Goal: Task Accomplishment & Management: Manage account settings

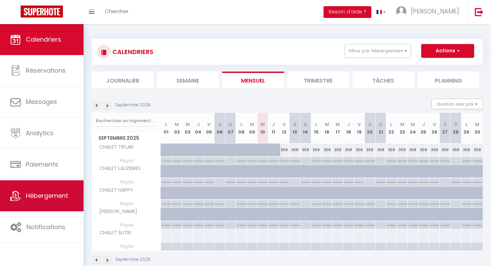
click at [34, 198] on span "Hébergement" at bounding box center [47, 195] width 42 height 9
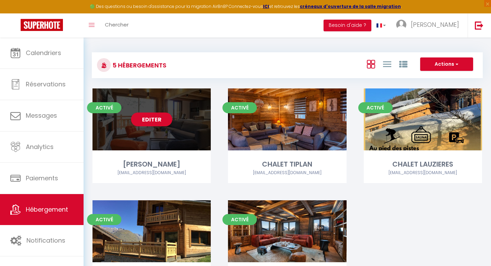
click at [153, 119] on link "Editer" at bounding box center [151, 120] width 41 height 14
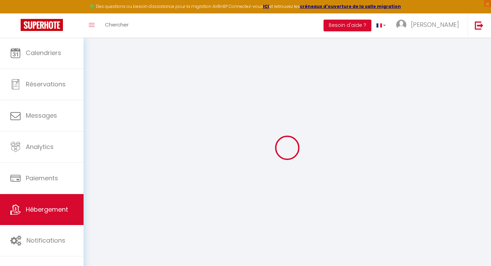
select select "8407-1480194504994956964"
select select "+ 22 %"
select select "+ 15 %"
select select
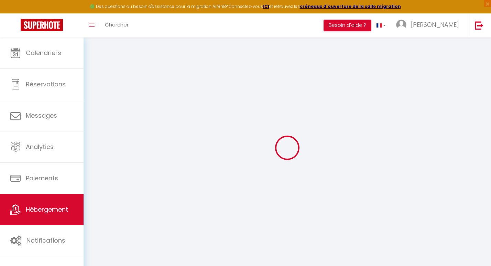
select select "false"
checkbox input "false"
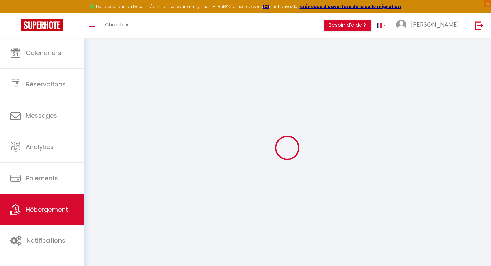
select select
select select "365"
select select "well_reviewed_guests"
select select "EUR"
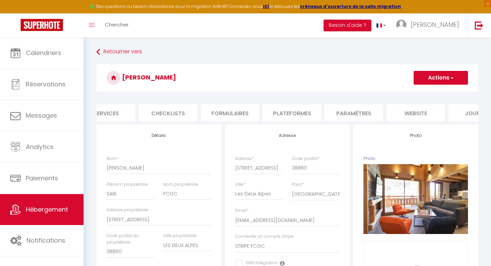
scroll to position [0, 237]
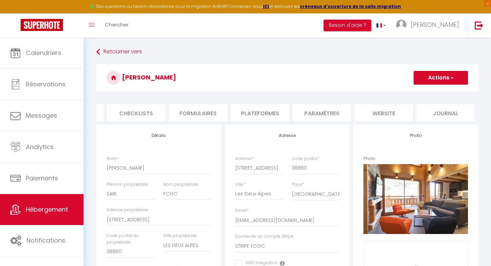
click at [271, 114] on li "Plateformes" at bounding box center [260, 112] width 59 height 17
select select
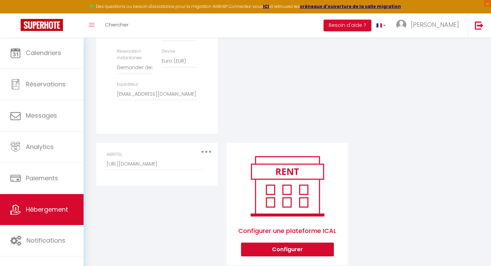
scroll to position [267, 0]
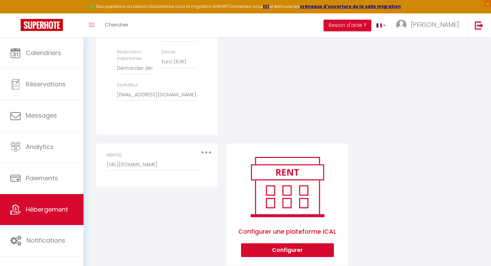
click at [210, 151] on button "button" at bounding box center [206, 152] width 19 height 11
click at [180, 170] on button "Editer" at bounding box center [188, 168] width 51 height 12
type input "ABRITEL"
type input "[URL][DOMAIN_NAME]"
select select "1"
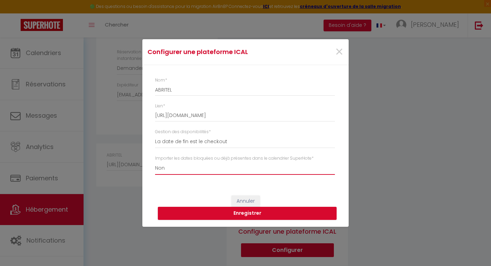
click at [165, 169] on select "Oui Non" at bounding box center [245, 168] width 180 height 13
select select "true"
click at [155, 162] on select "Oui Non" at bounding box center [245, 168] width 180 height 13
click at [238, 214] on button "Enregistrer" at bounding box center [247, 213] width 179 height 13
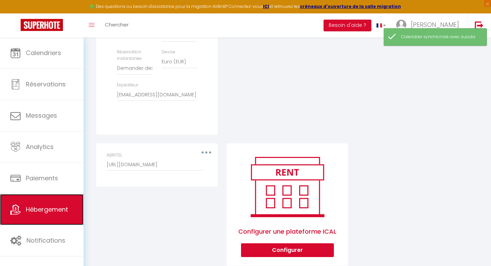
click at [42, 214] on link "Hébergement" at bounding box center [42, 209] width 84 height 31
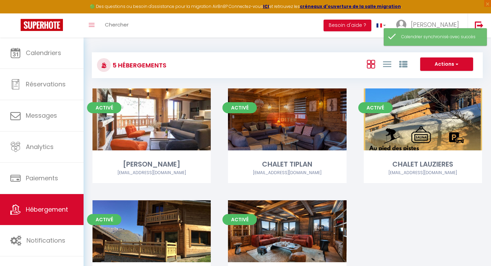
click at [279, 119] on link "Editer" at bounding box center [287, 120] width 41 height 14
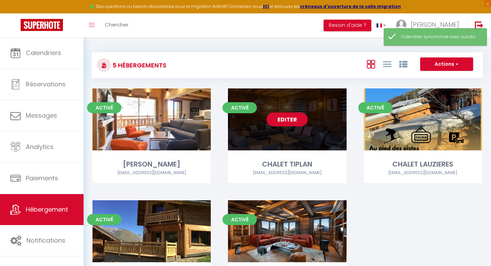
click at [285, 118] on link "Editer" at bounding box center [287, 120] width 41 height 14
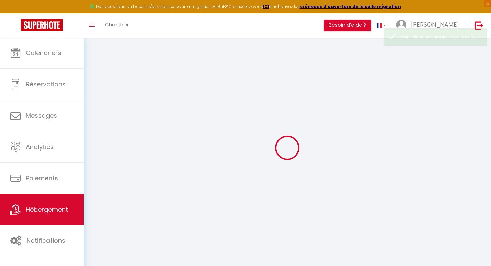
select select "+ 22 %"
select select "+ 10 %"
select select "+ 15 %"
select select
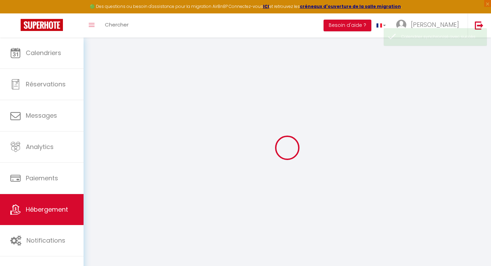
select select "false"
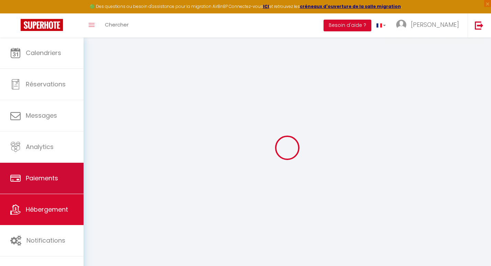
select select
checkbox input "true"
checkbox input "false"
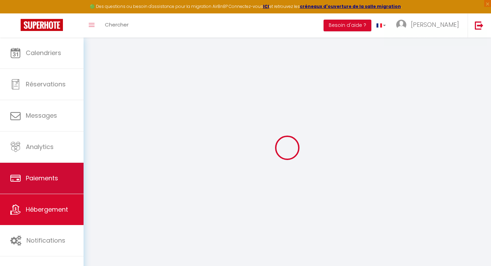
checkbox input "false"
select select
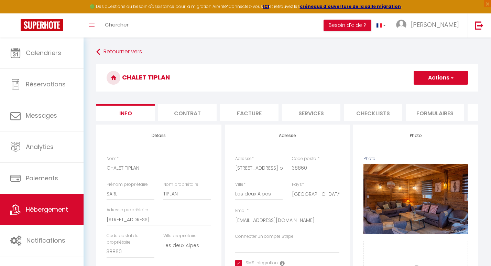
select select
checkbox input "true"
checkbox input "false"
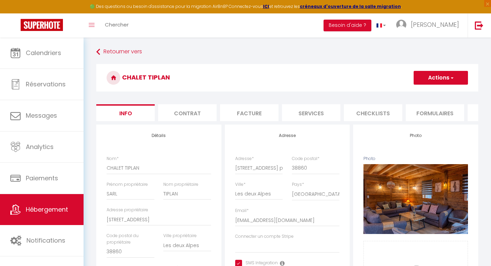
select select
select select "365"
select select "EUR"
select select "8407-41849786"
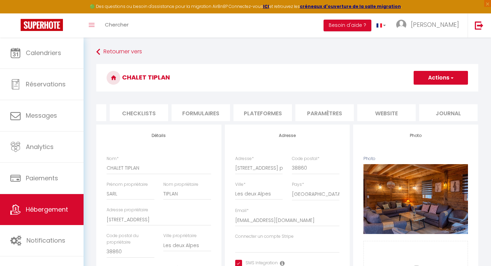
scroll to position [0, 237]
click at [268, 113] on li "Plateformes" at bounding box center [260, 112] width 59 height 17
select select
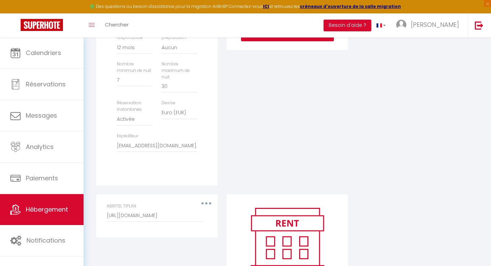
scroll to position [218, 0]
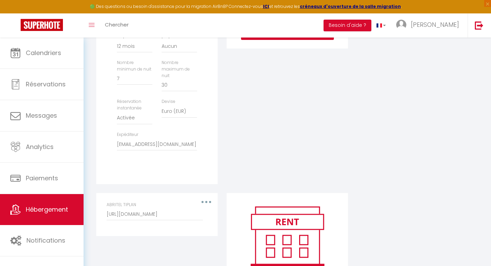
click at [207, 199] on button "button" at bounding box center [206, 202] width 19 height 11
click at [175, 217] on button "Editer" at bounding box center [188, 218] width 51 height 12
type input "ABRITEL TIPLAN"
type input "[URL][DOMAIN_NAME]"
select select "1"
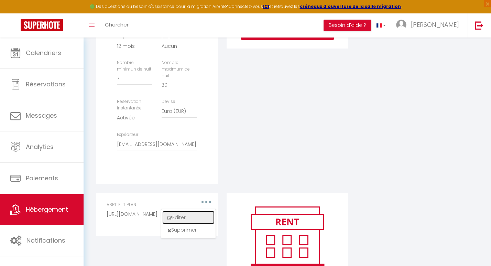
select select "true"
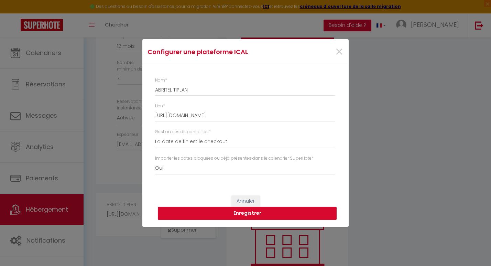
click at [229, 213] on button "Enregistrer" at bounding box center [247, 213] width 179 height 13
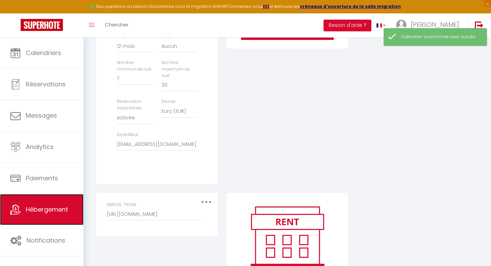
click at [53, 209] on span "Hébergement" at bounding box center [47, 209] width 42 height 9
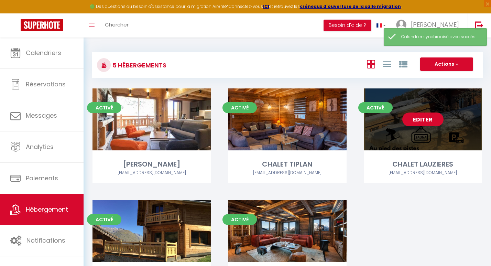
click at [423, 123] on link "Editer" at bounding box center [423, 120] width 41 height 14
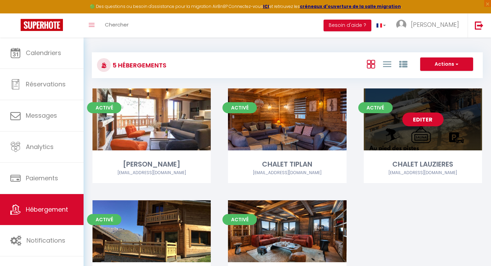
click at [422, 120] on link "Editer" at bounding box center [423, 120] width 41 height 14
select select "3"
select select "2"
select select "1"
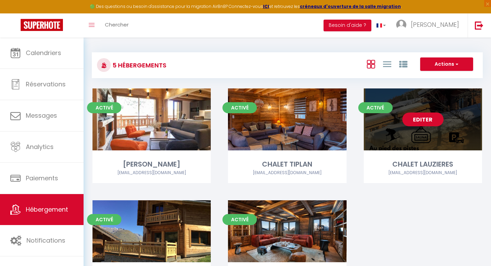
select select
select select "28"
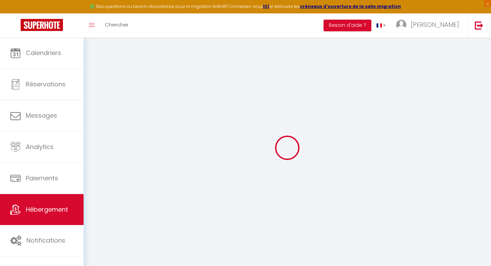
select select
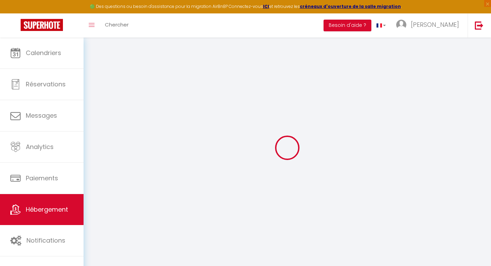
select select
checkbox input "false"
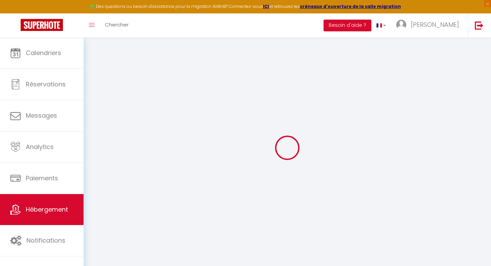
select select
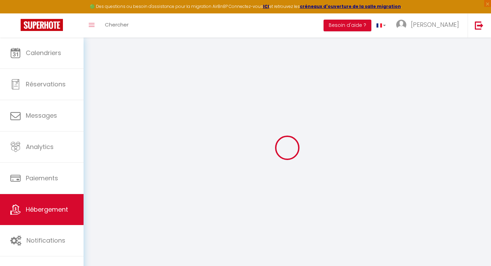
select select
checkbox input "false"
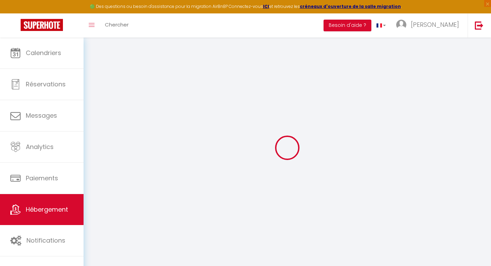
checkbox input "false"
select select
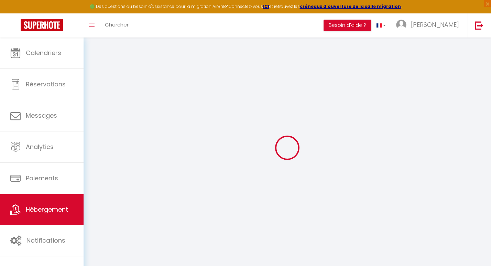
select select
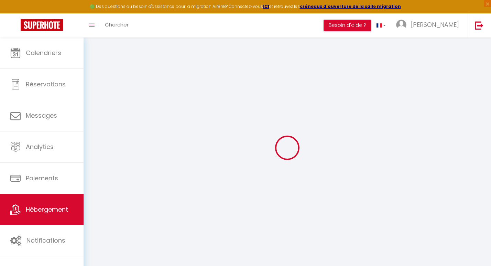
checkbox input "false"
select select
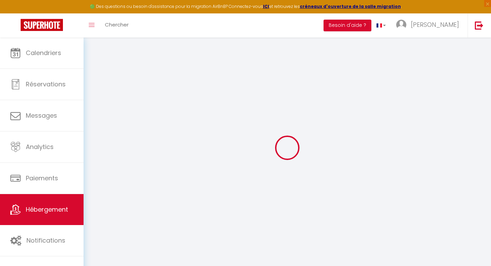
select select
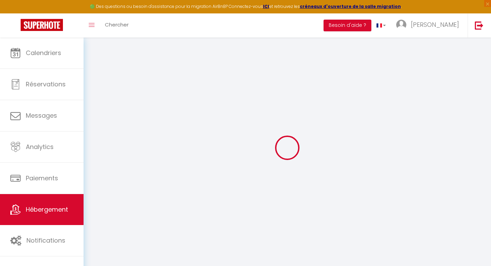
select select
checkbox input "false"
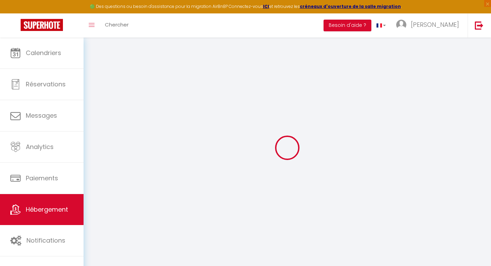
checkbox input "false"
select select
type input "CHALET LAUZIERES"
type input "[PERSON_NAME]"
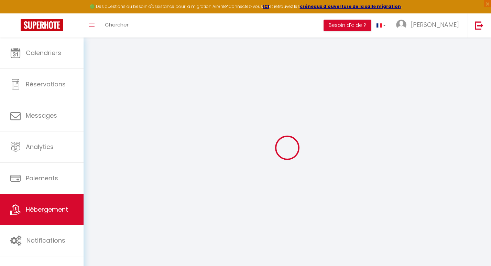
type input "Pech"
type input "[STREET_ADDRESS] plan"
type input "38860"
type input "Les Deux Alpes"
select select "houses"
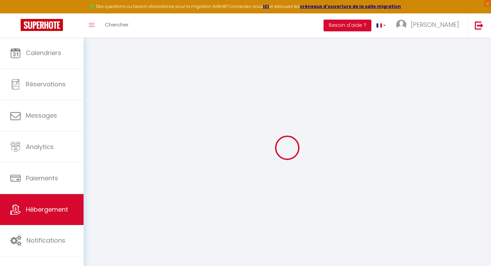
select select "15"
select select "1"
select select "8"
type input "500"
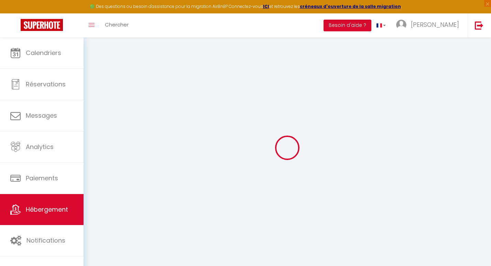
type input "1.87"
type input "2000"
type input "10"
select select
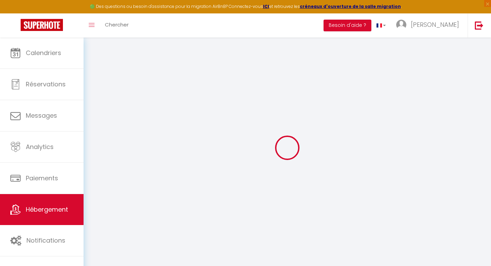
select select
type input "[STREET_ADDRESS] plan"
type input "38860"
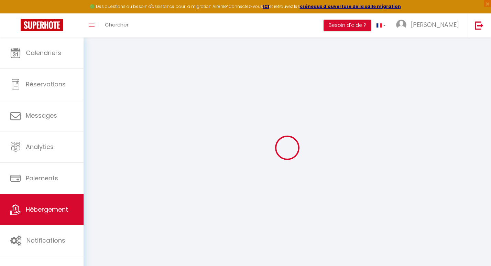
type input "Les Deux Alpes"
type input "[EMAIL_ADDRESS][DOMAIN_NAME]"
select select
checkbox input "false"
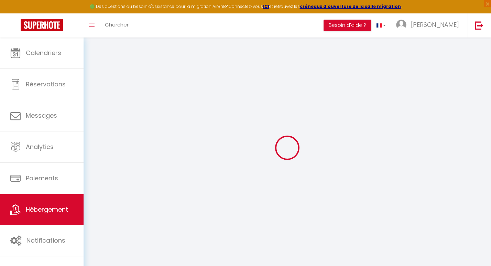
checkbox input "false"
select select
type input "0"
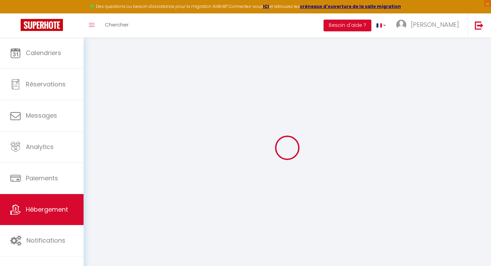
type input "0"
select select
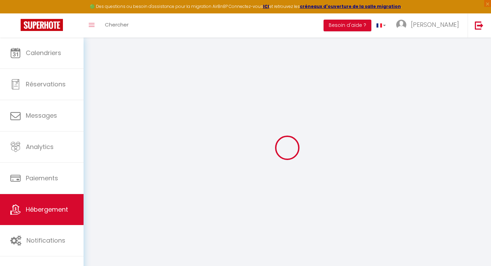
select select
checkbox input "false"
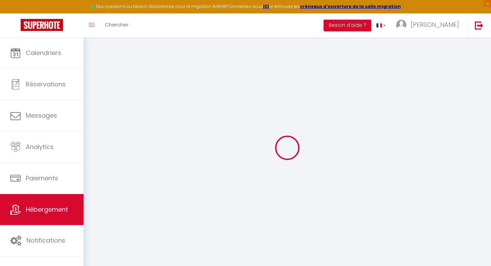
checkbox input "false"
select select
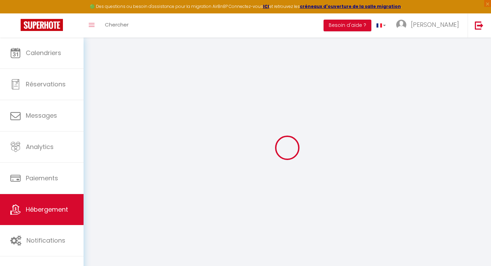
select select
checkbox input "false"
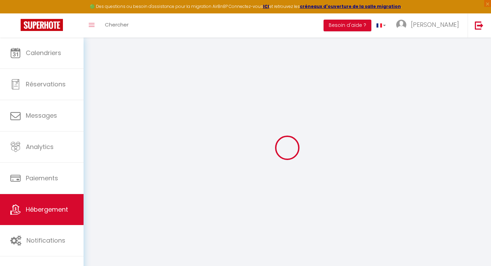
checkbox input "false"
select select "+ 22 %"
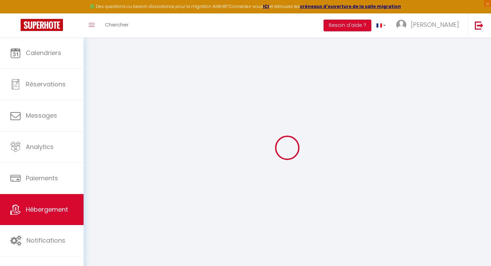
select select "+ 10 %"
select select "+ 15 %"
select select
select select "false"
select select
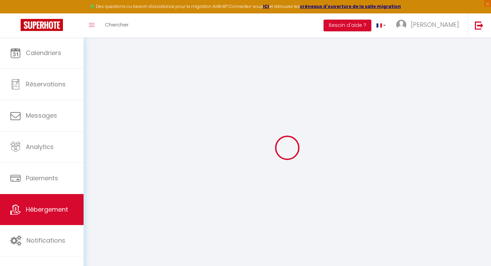
select select
checkbox input "false"
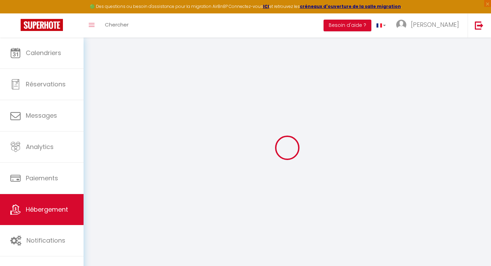
select select
select select "16:00"
select select "20:00"
select select "10:00"
select select "30"
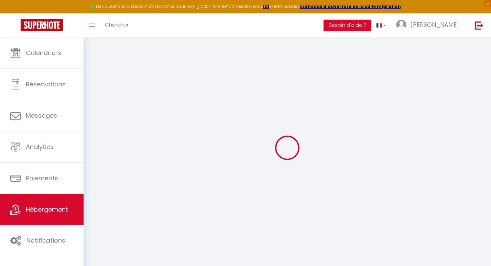
select select "30"
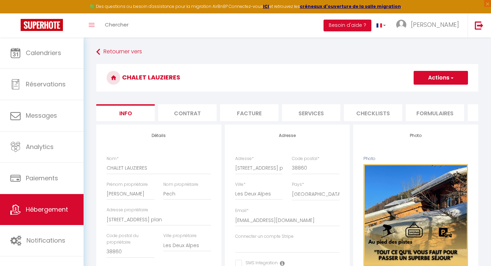
select select
checkbox input "false"
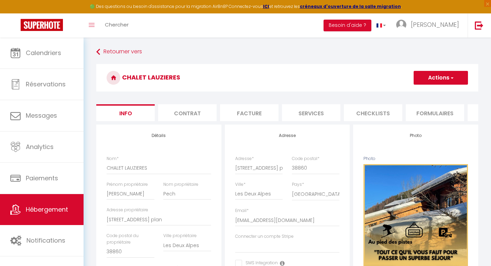
select select
select select "365"
select select "well_reviewed_guests"
select select "EUR"
select select "9496-1137559631817568334"
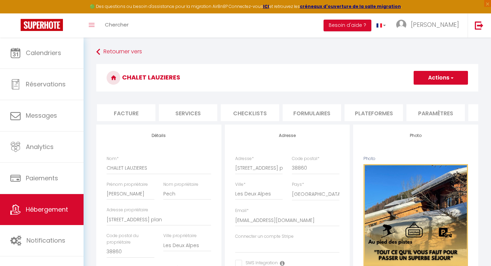
scroll to position [0, 127]
click at [363, 113] on li "Plateformes" at bounding box center [370, 112] width 59 height 17
select select
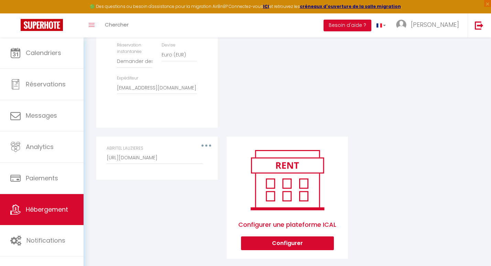
scroll to position [284, 0]
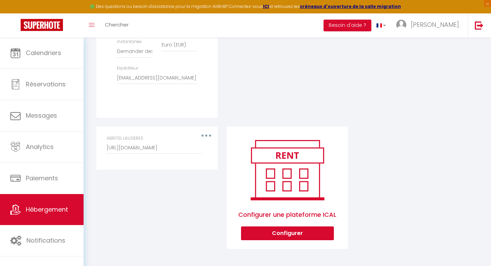
click at [208, 137] on div "ABRITEL LAUZIERES [URL][DOMAIN_NAME]" at bounding box center [157, 148] width 110 height 26
click at [206, 135] on icon "button" at bounding box center [206, 136] width 2 height 2
click at [179, 151] on button "Editer" at bounding box center [188, 151] width 51 height 12
type input "ABRITEL LAUZIERES"
type input "[URL][DOMAIN_NAME]"
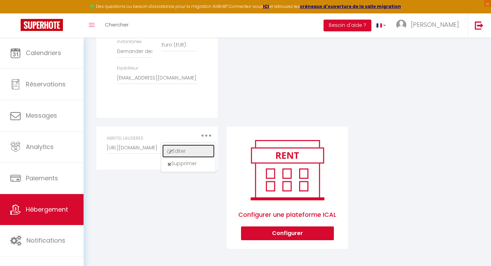
select select "1"
select select "true"
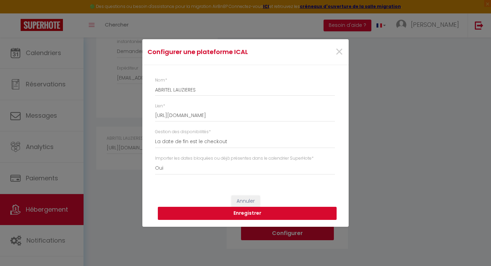
click at [250, 210] on button "Enregistrer" at bounding box center [247, 213] width 179 height 13
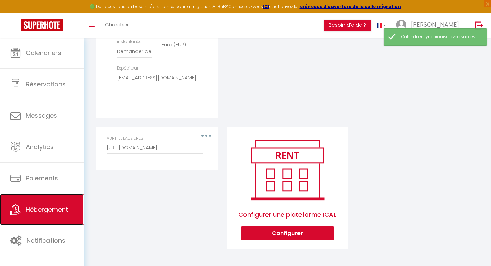
click at [43, 210] on span "Hébergement" at bounding box center [47, 209] width 42 height 9
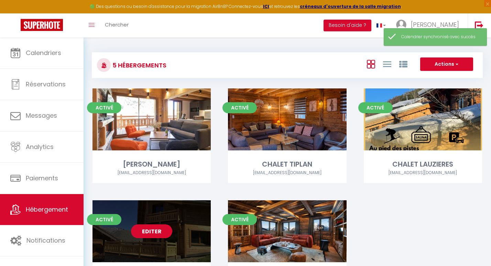
click at [138, 231] on link "Editer" at bounding box center [151, 231] width 41 height 14
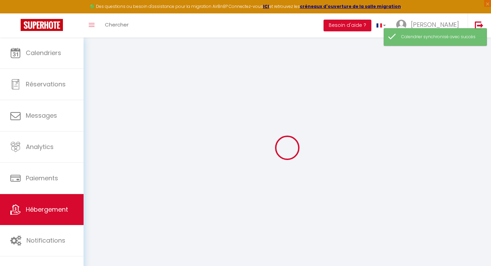
select select "+ 22 %"
select select "+ 10 %"
select select "+ 15 %"
checkbox input "false"
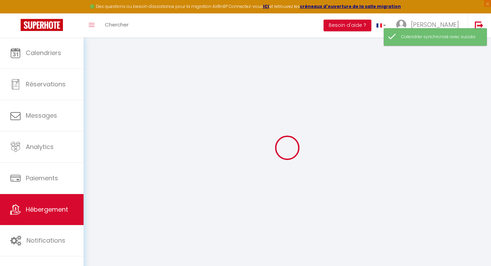
checkbox input "false"
select select "16:00"
select select "20:30"
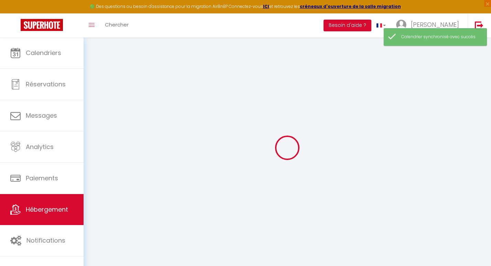
select select "10:00"
select select "15"
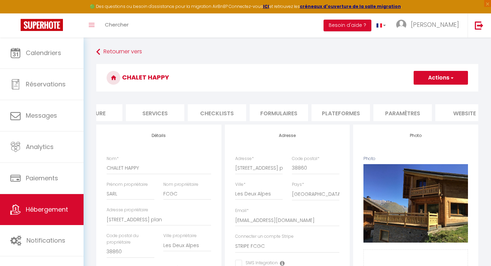
scroll to position [0, 231]
click at [267, 113] on li "Plateformes" at bounding box center [266, 112] width 59 height 17
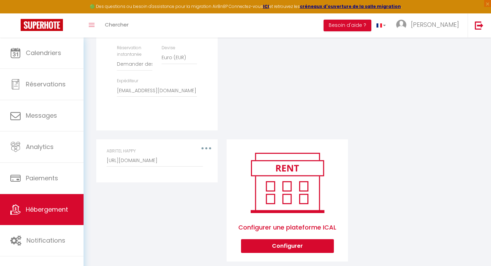
scroll to position [284, 0]
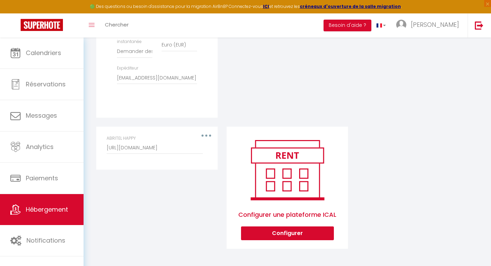
click at [205, 136] on div "ABRITEL HAPPY [URL][DOMAIN_NAME]" at bounding box center [157, 144] width 101 height 19
click at [204, 134] on button "button" at bounding box center [206, 135] width 19 height 11
click at [179, 150] on button "Editer" at bounding box center [188, 151] width 51 height 12
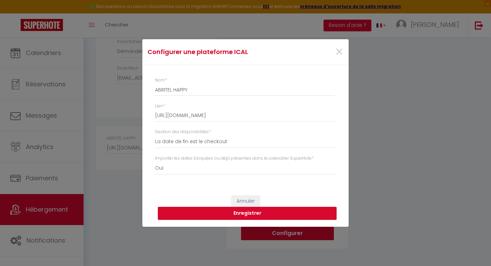
click at [242, 213] on button "Enregistrer" at bounding box center [247, 213] width 179 height 13
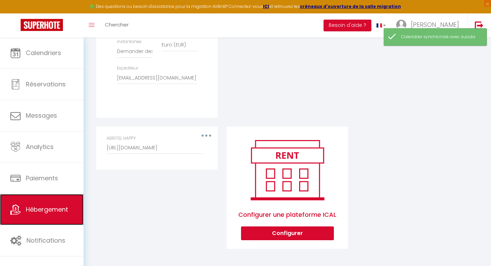
click at [35, 204] on link "Hébergement" at bounding box center [42, 209] width 84 height 31
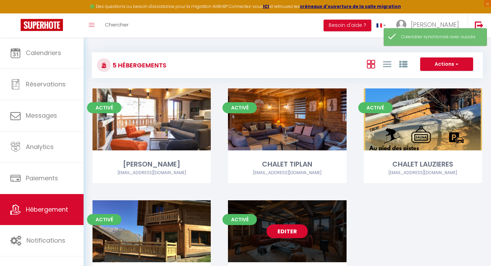
click at [279, 232] on link "Editer" at bounding box center [287, 231] width 41 height 14
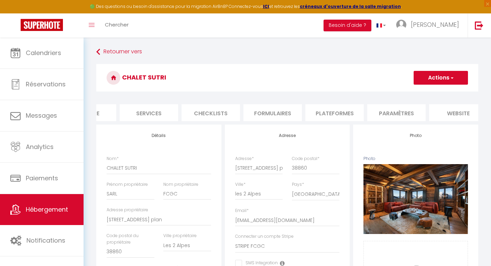
scroll to position [0, 237]
click at [251, 111] on li "Plateformes" at bounding box center [260, 112] width 59 height 17
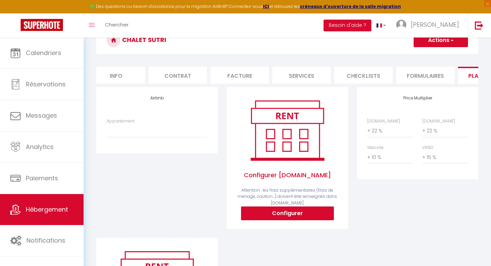
scroll to position [0, 9]
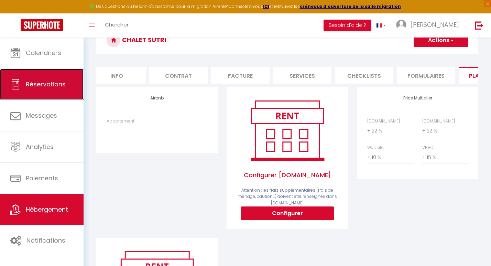
click at [17, 91] on link "Réservations" at bounding box center [42, 84] width 84 height 31
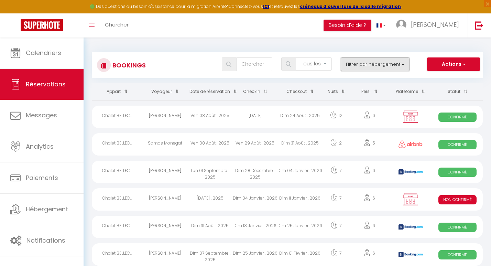
click at [375, 65] on button "Filtrer par hébergement" at bounding box center [375, 64] width 69 height 14
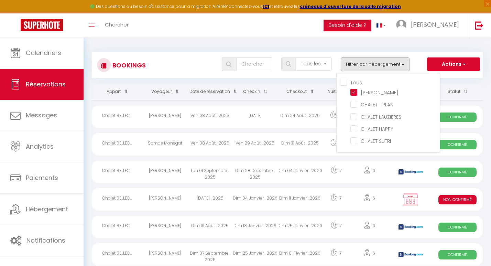
click at [346, 82] on input "Tous" at bounding box center [390, 81] width 100 height 7
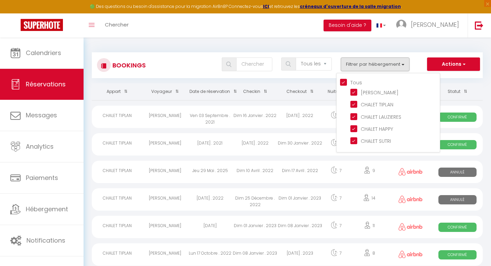
click at [320, 74] on div "Bookings Tous les statuts Annulé Confirmé Non Confirmé Tout sauf annulé No Show…" at bounding box center [287, 65] width 391 height 26
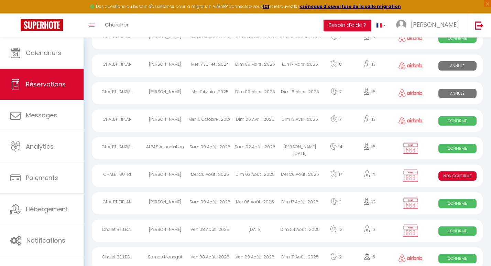
scroll to position [520, 0]
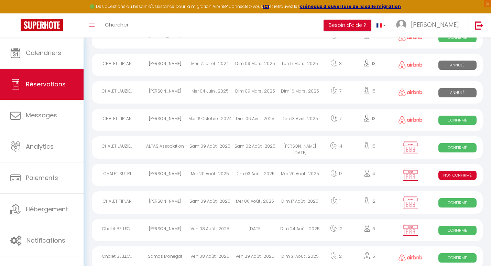
click at [449, 173] on span "Non Confirmé" at bounding box center [458, 175] width 38 height 9
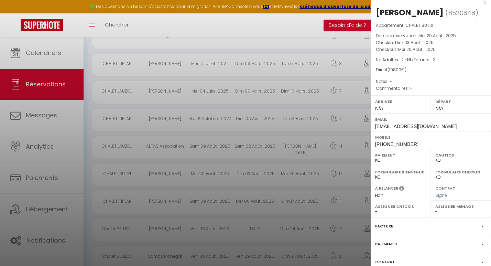
scroll to position [55, 0]
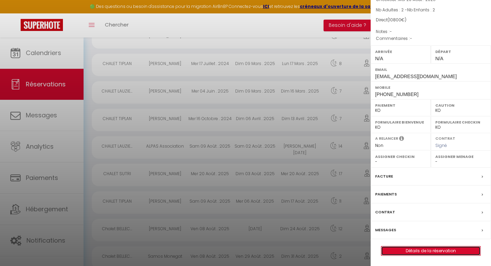
click at [412, 251] on link "Détails de la réservation" at bounding box center [431, 250] width 99 height 9
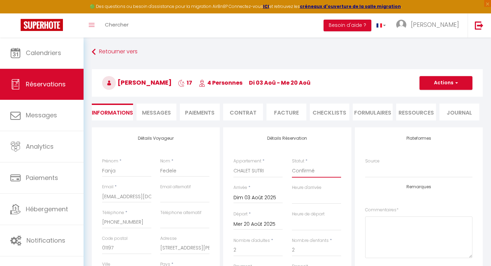
click at [315, 173] on select "Confirmé Non Confirmé [PERSON_NAME] par le voyageur No Show Request" at bounding box center [316, 171] width 49 height 13
click at [292, 165] on select "Confirmé Non Confirmé [PERSON_NAME] par le voyageur No Show Request" at bounding box center [316, 171] width 49 height 13
click at [459, 82] on button "Actions" at bounding box center [446, 83] width 53 height 14
click at [439, 96] on link "Enregistrer" at bounding box center [439, 98] width 54 height 9
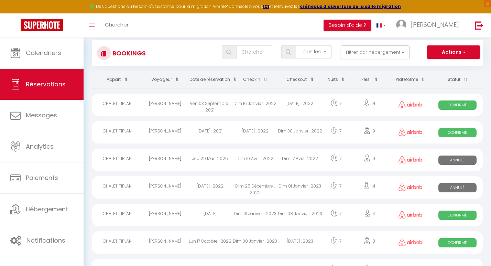
scroll to position [12, 0]
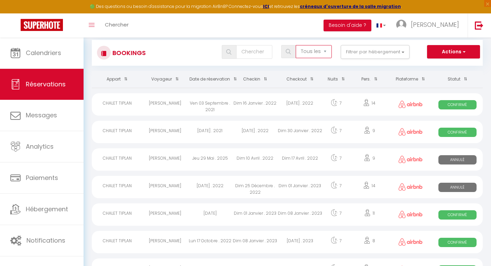
click at [318, 52] on select "Tous les statuts Annulé Confirmé Non Confirmé Tout sauf annulé No Show Request" at bounding box center [314, 51] width 36 height 13
click at [322, 54] on select "Tous les statuts Annulé Confirmé Non Confirmé Tout sauf annulé No Show Request" at bounding box center [314, 51] width 36 height 13
click at [296, 45] on select "Tous les statuts Annulé Confirmé Non Confirmé Tout sauf annulé No Show Request" at bounding box center [314, 51] width 36 height 13
click at [367, 64] on div "Bookings Tous les statuts Annulé Confirmé Non Confirmé Tout sauf annulé No Show…" at bounding box center [287, 53] width 391 height 26
click at [369, 55] on button "Filtrer par hébergement" at bounding box center [375, 52] width 69 height 14
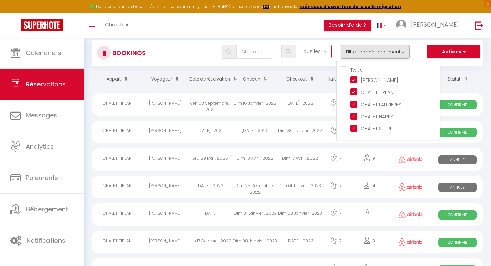
click at [316, 48] on select "Tous les statuts Annulé Confirmé Non Confirmé Tout sauf annulé No Show Request" at bounding box center [314, 51] width 36 height 13
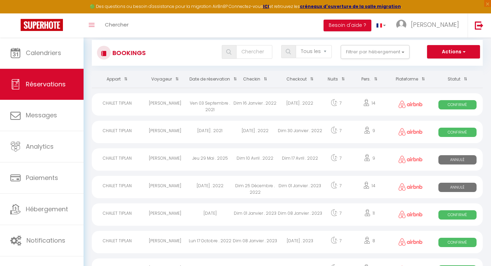
click at [232, 80] on span at bounding box center [233, 79] width 7 height 13
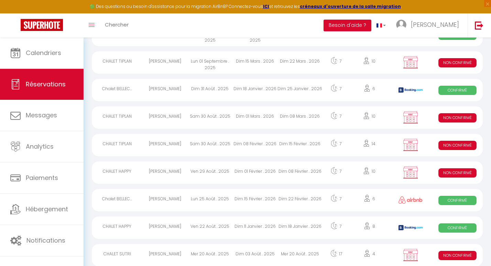
scroll to position [138, 0]
